Goal: Information Seeking & Learning: Find specific fact

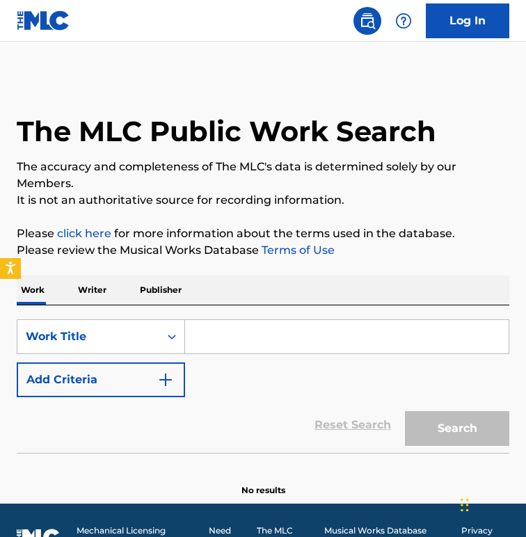
click at [385, 339] on input "Search Form" at bounding box center [346, 336] width 323 height 33
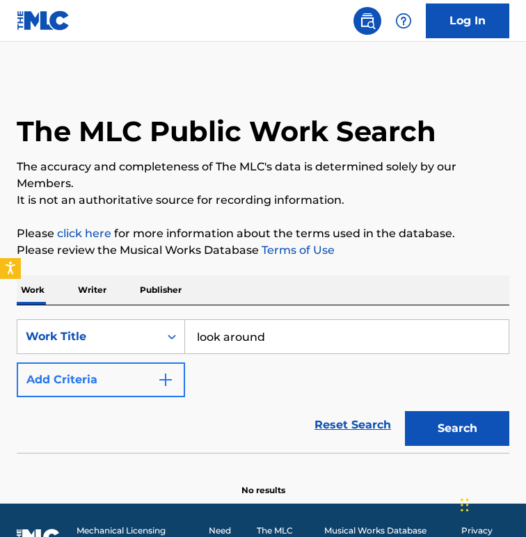
type input "look around"
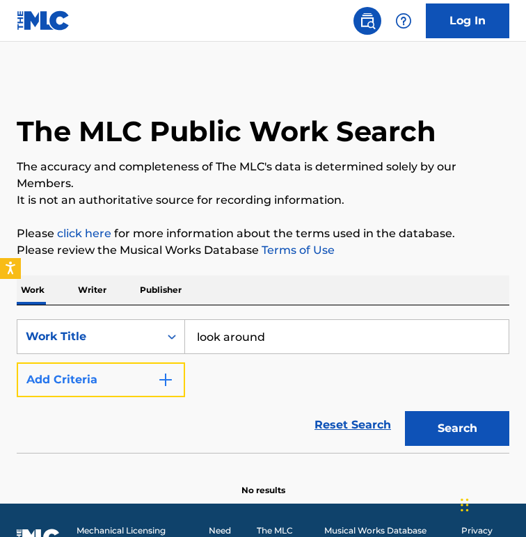
click at [161, 384] on img "Search Form" at bounding box center [165, 379] width 17 height 17
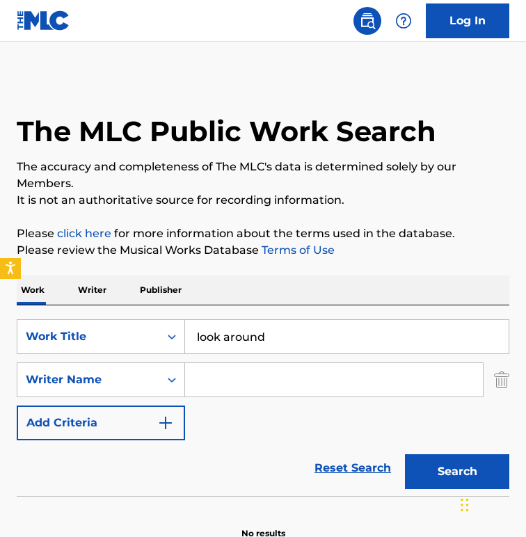
click at [268, 384] on input "Search Form" at bounding box center [334, 379] width 298 height 33
type input "[PERSON_NAME]"
click at [405, 454] on button "Search" at bounding box center [457, 471] width 104 height 35
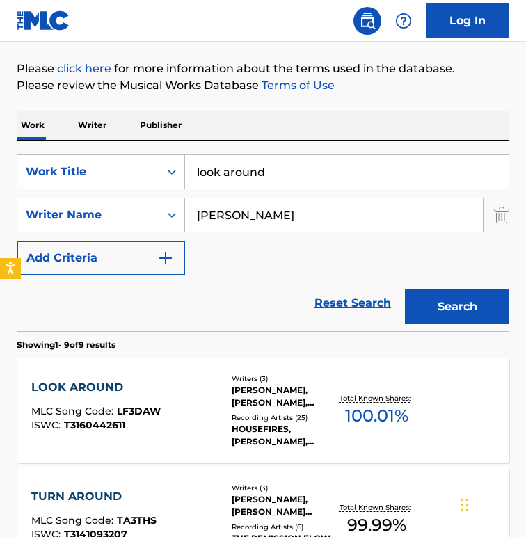
scroll to position [286, 0]
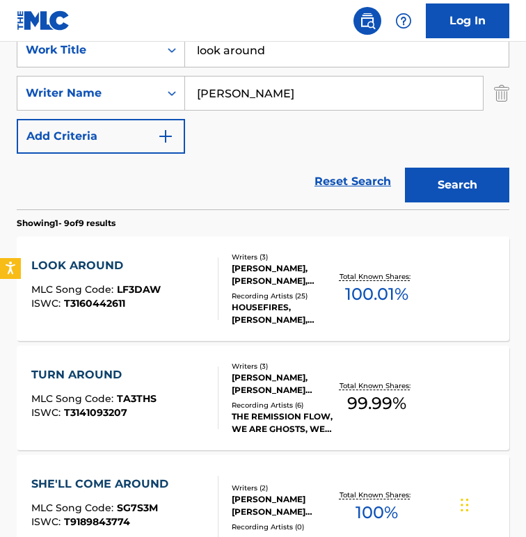
click at [184, 282] on div "LOOK AROUND MLC Song Code : LF3DAW ISWC : T3160442611" at bounding box center [124, 288] width 187 height 63
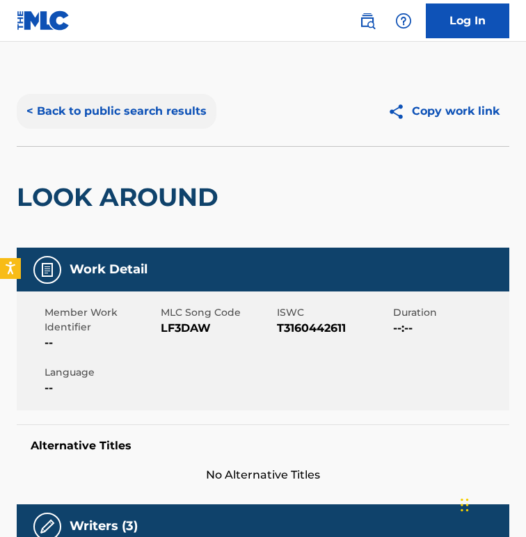
click at [86, 104] on button "< Back to public search results" at bounding box center [117, 111] width 200 height 35
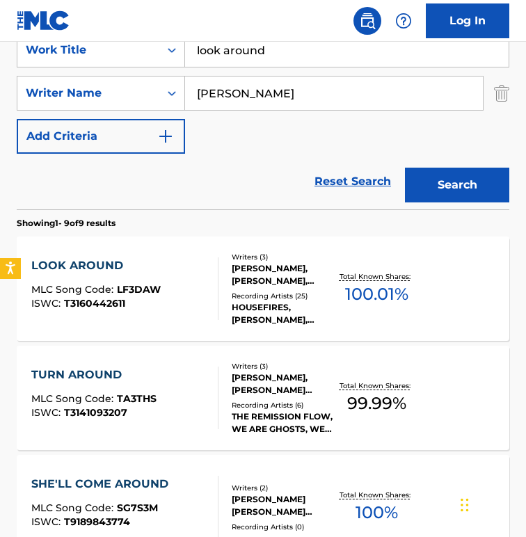
click at [245, 51] on input "look around" at bounding box center [346, 49] width 323 height 33
type input "get back to the well"
click at [405, 168] on button "Search" at bounding box center [457, 185] width 104 height 35
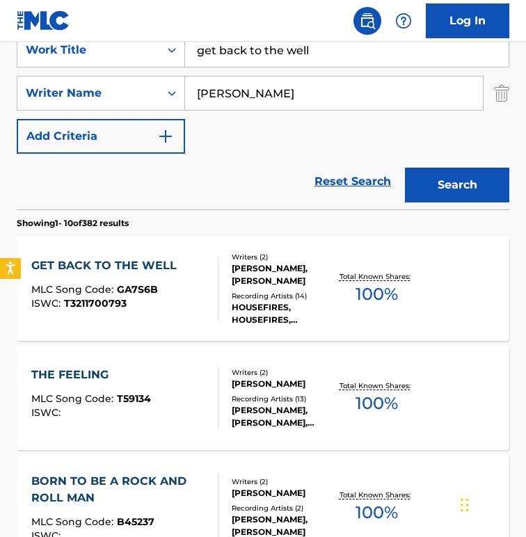
click at [158, 262] on div "GET BACK TO THE WELL" at bounding box center [107, 265] width 152 height 17
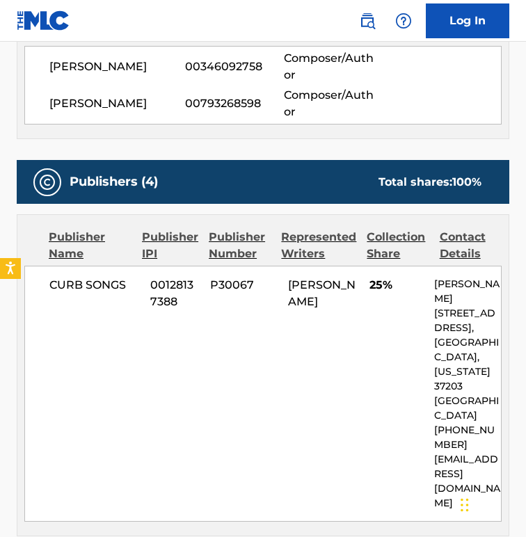
scroll to position [568, 0]
